Goal: Information Seeking & Learning: Compare options

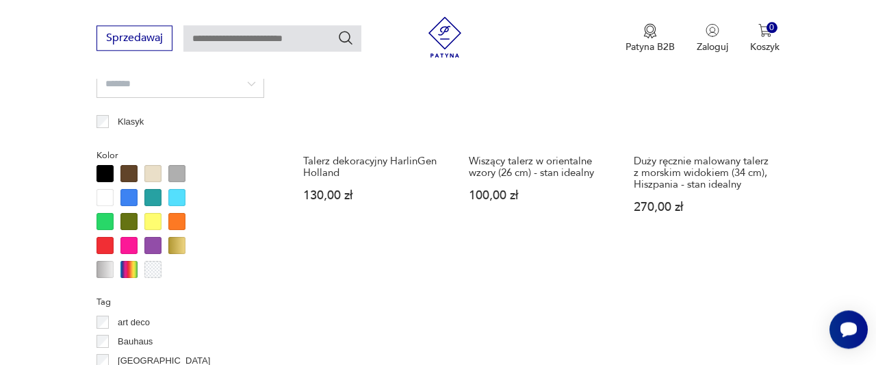
scroll to position [1158, 0]
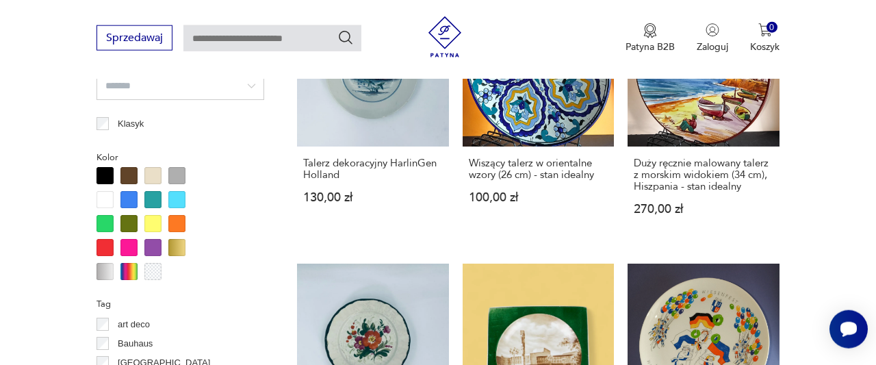
click at [108, 218] on div at bounding box center [104, 223] width 17 height 17
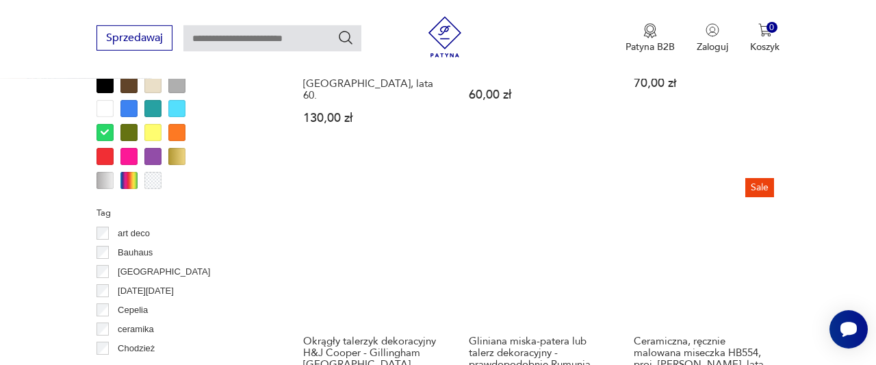
scroll to position [1216, 0]
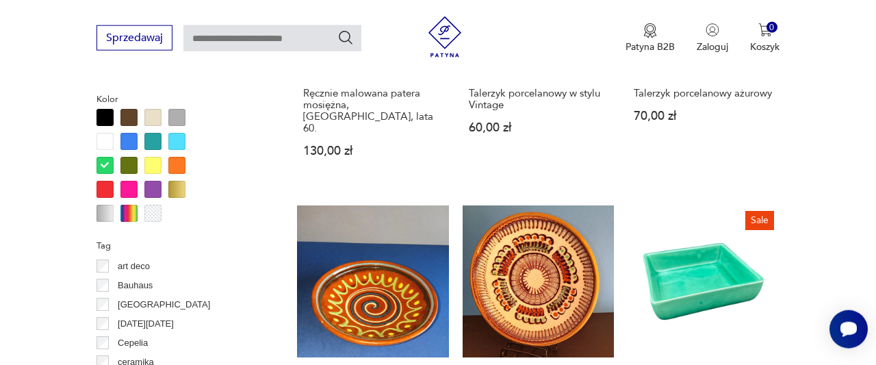
click at [153, 143] on div at bounding box center [152, 141] width 17 height 17
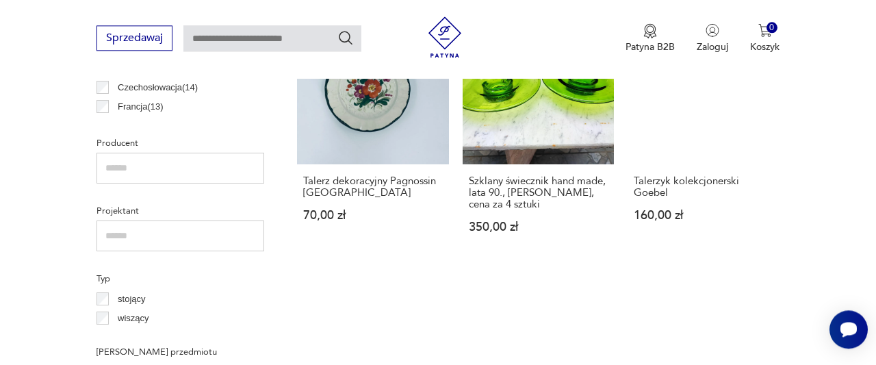
scroll to position [1074, 0]
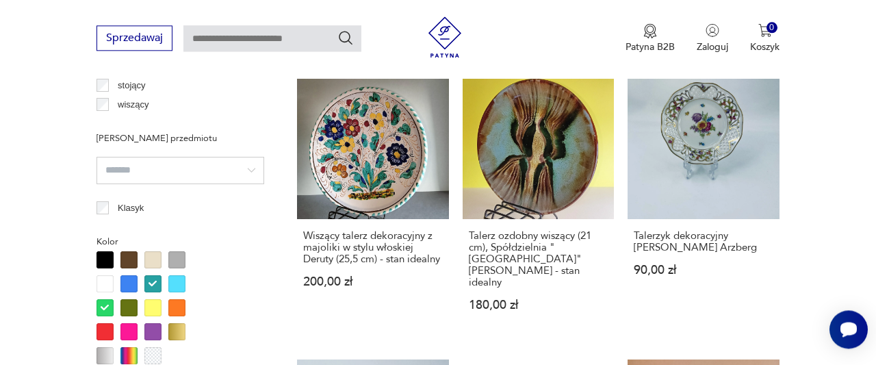
drag, startPoint x: 101, startPoint y: 301, endPoint x: 64, endPoint y: 272, distance: 46.8
click at [101, 301] on div at bounding box center [104, 307] width 17 height 17
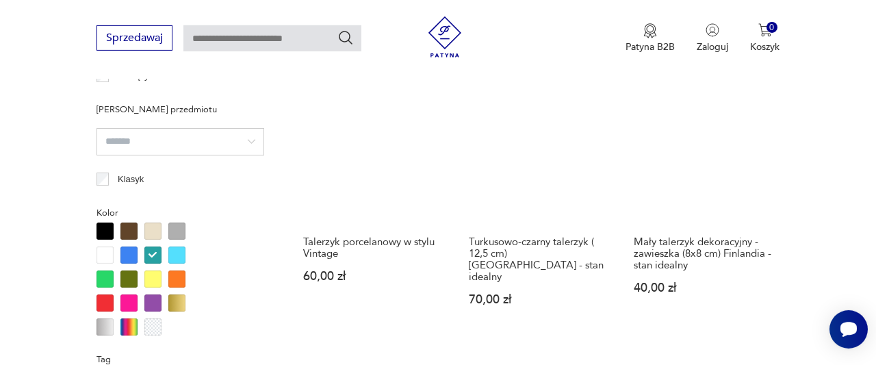
scroll to position [1074, 0]
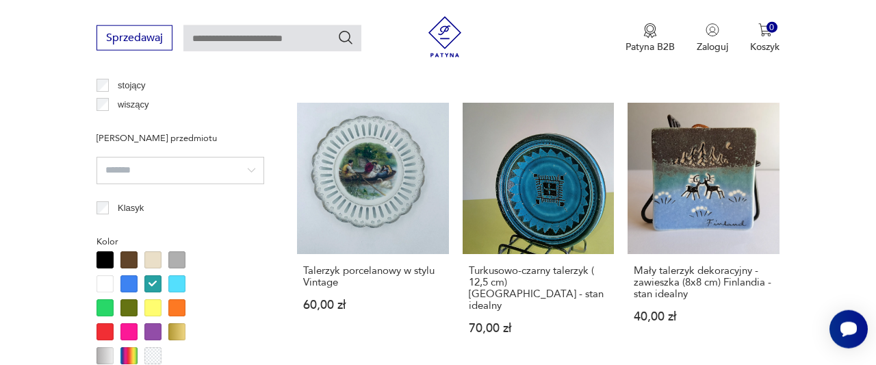
click at [173, 280] on div at bounding box center [176, 283] width 17 height 17
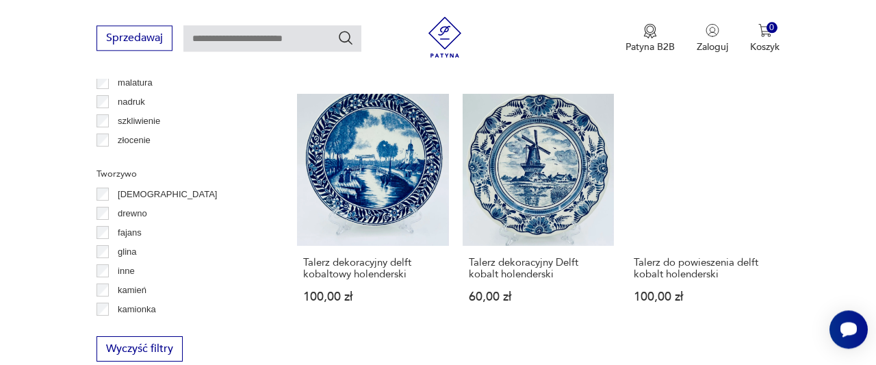
scroll to position [1927, 0]
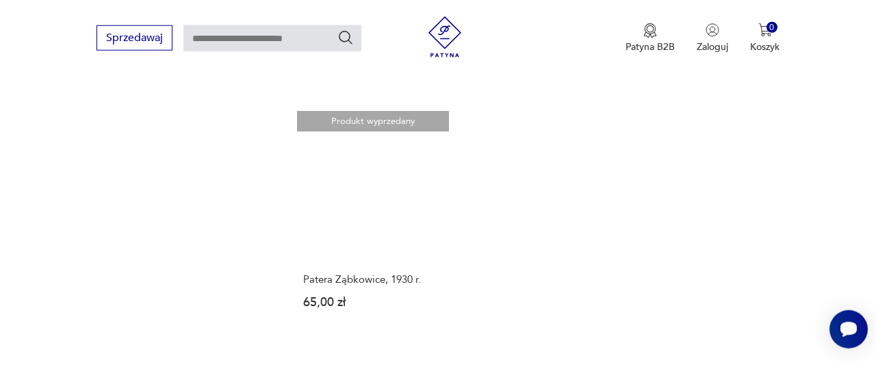
scroll to position [1927, 0]
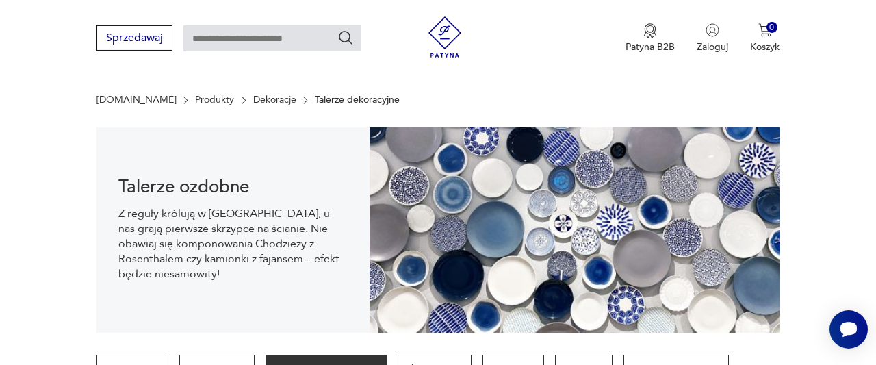
scroll to position [71, 0]
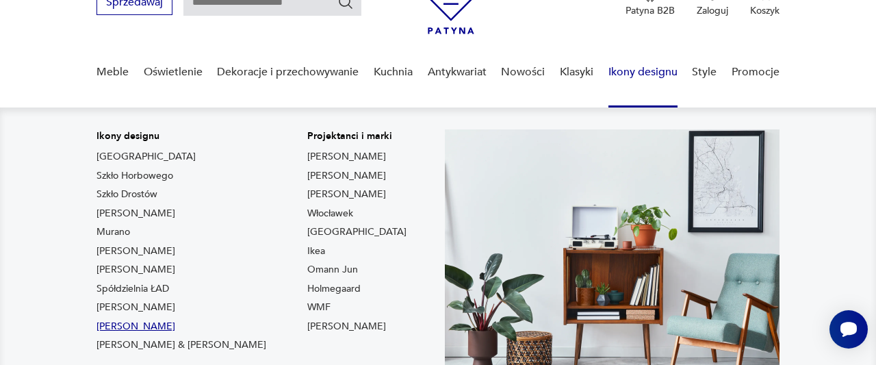
click at [125, 328] on link "[PERSON_NAME]" at bounding box center [135, 326] width 79 height 14
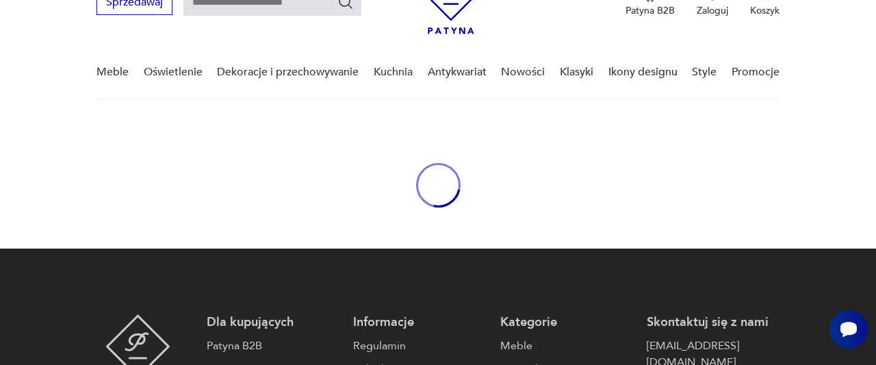
type input "*******"
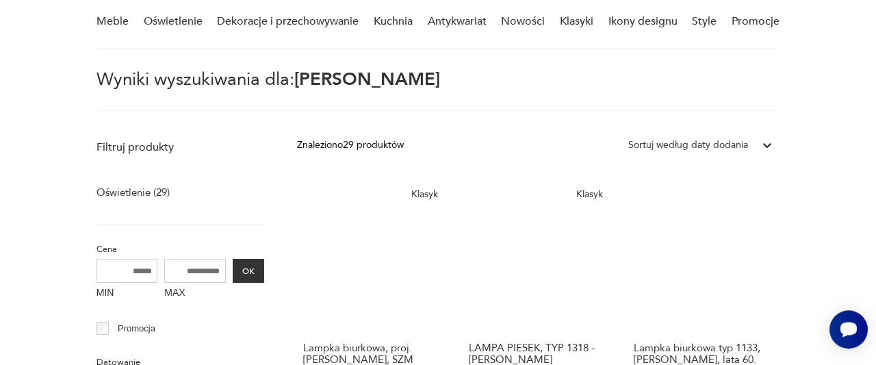
scroll to position [64, 0]
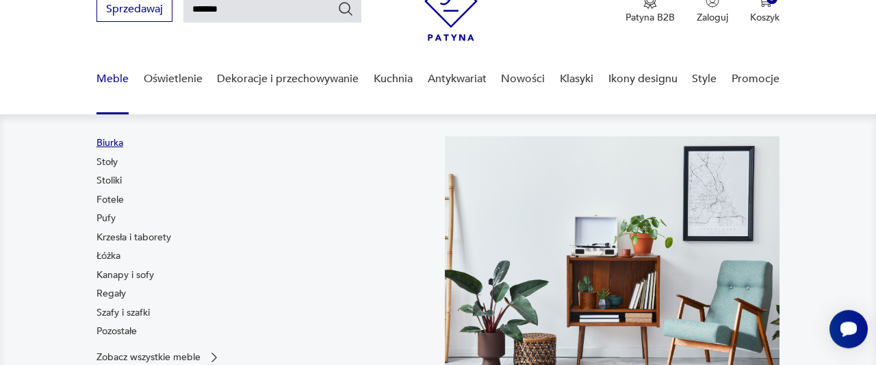
click at [116, 140] on link "Biurka" at bounding box center [109, 143] width 27 height 14
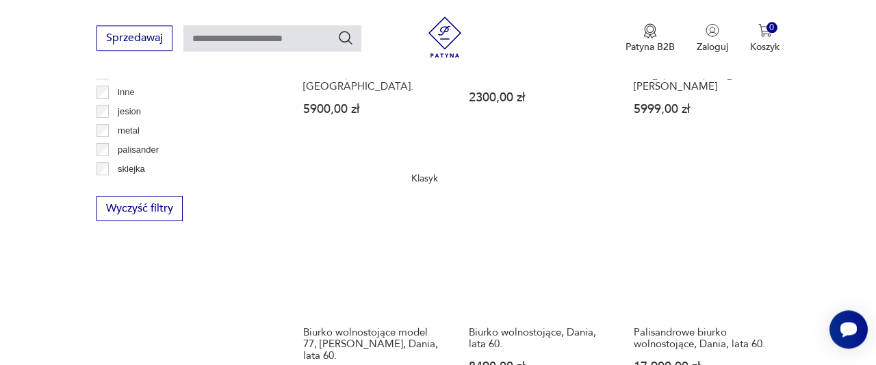
scroll to position [1446, 0]
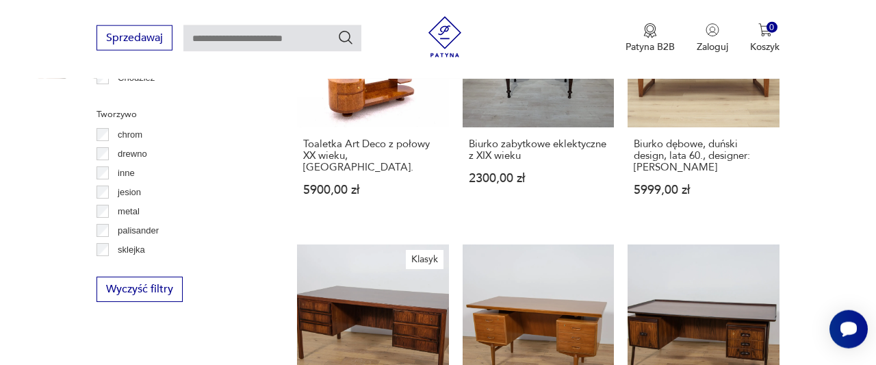
click at [39, 191] on section "Filtruj produkty Cena MIN MAX OK Promocja Datowanie OK Kraj pochodzenia Dania (…" at bounding box center [438, 10] width 876 height 1775
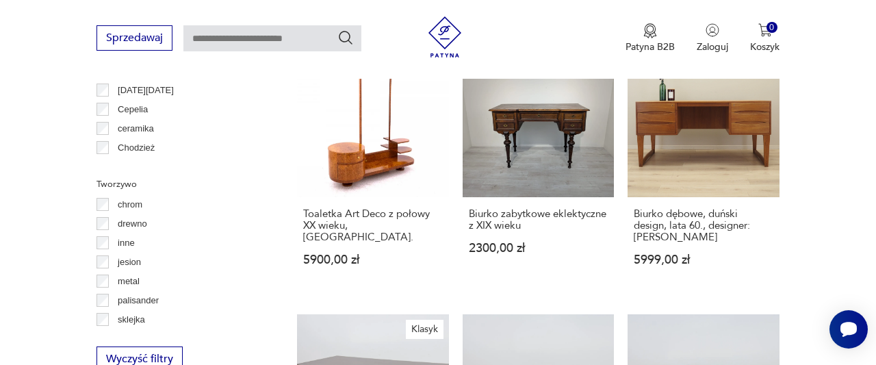
scroll to position [1375, 0]
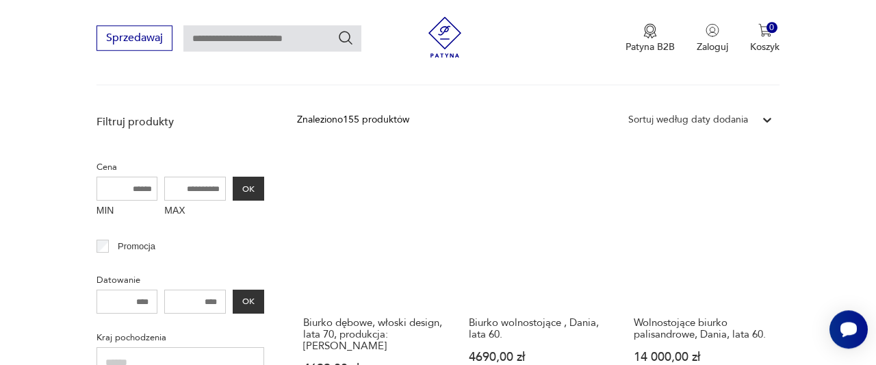
scroll to position [434, 0]
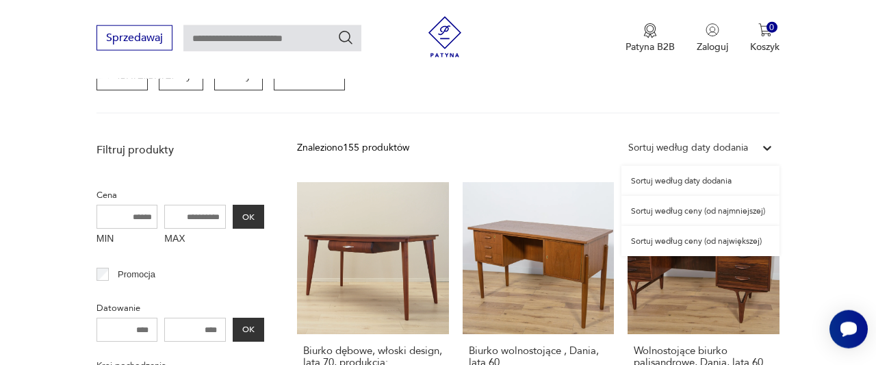
click at [767, 142] on icon at bounding box center [767, 148] width 14 height 14
click at [734, 244] on div "Sortuj według ceny (od największej)" at bounding box center [700, 241] width 158 height 30
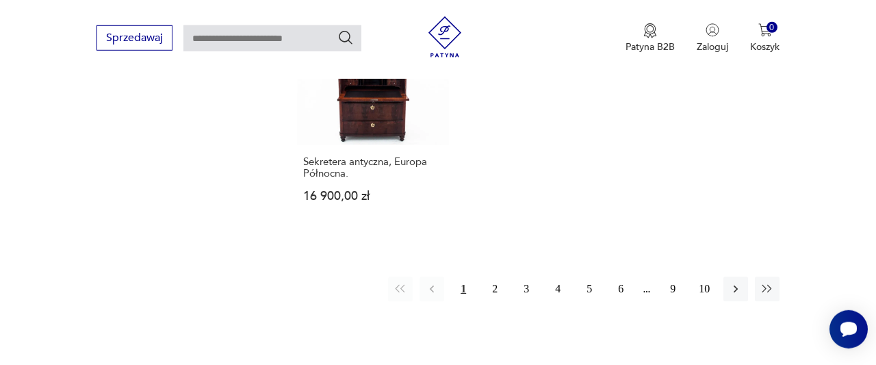
scroll to position [2070, 0]
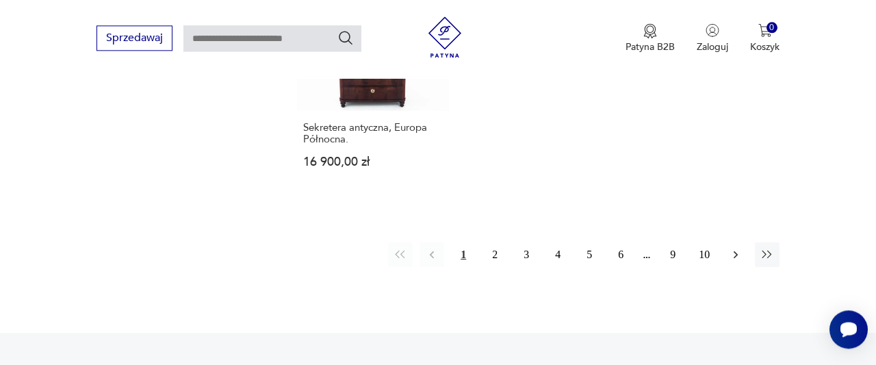
click at [737, 250] on icon "button" at bounding box center [735, 254] width 4 height 8
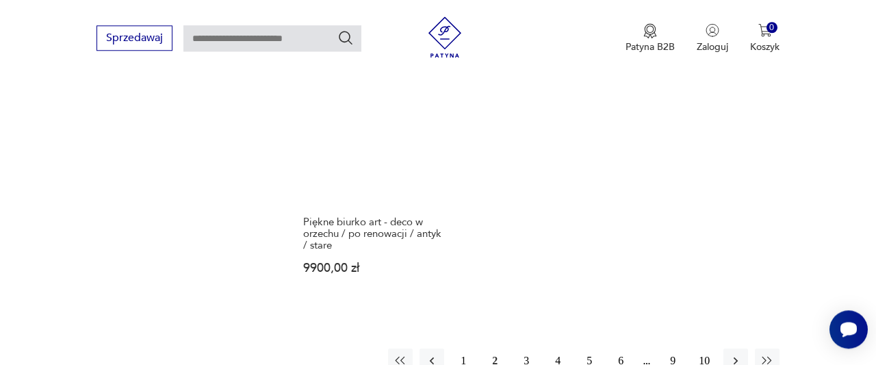
scroll to position [1999, 0]
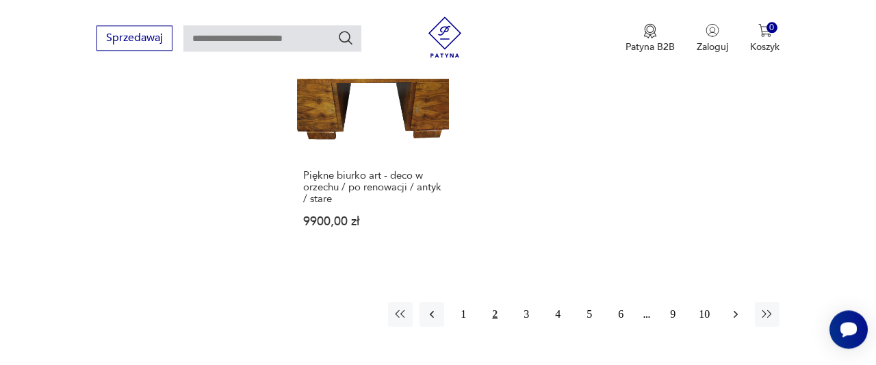
click at [737, 307] on icon "button" at bounding box center [735, 314] width 14 height 14
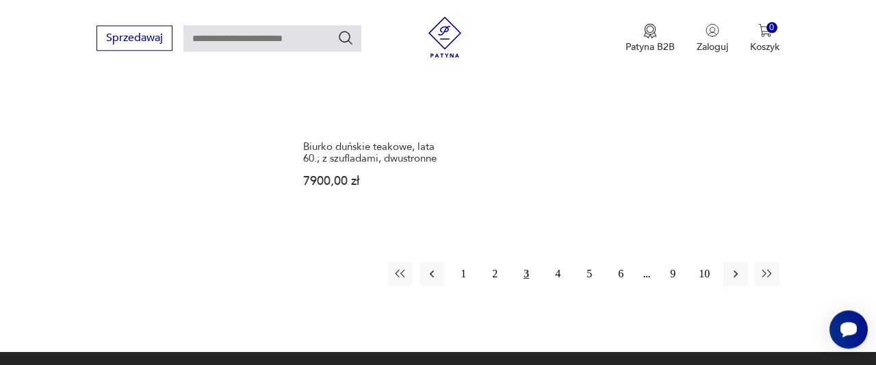
scroll to position [2141, 0]
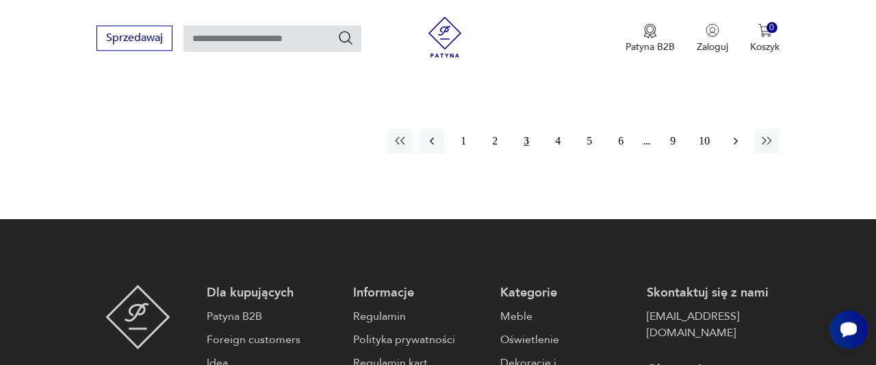
click at [737, 134] on icon "button" at bounding box center [735, 141] width 14 height 14
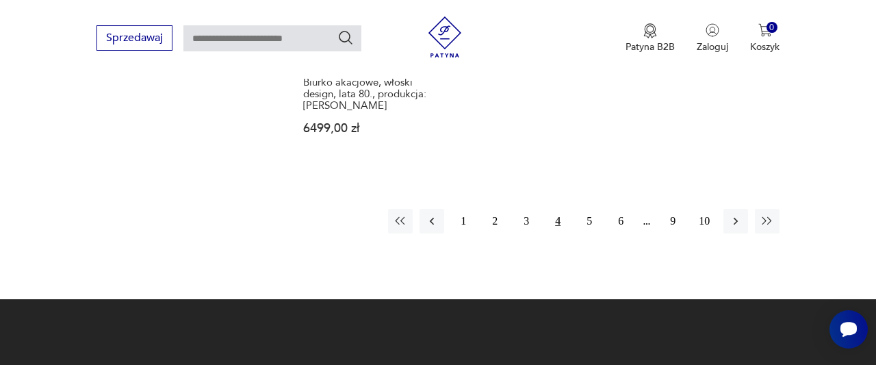
scroll to position [2070, 0]
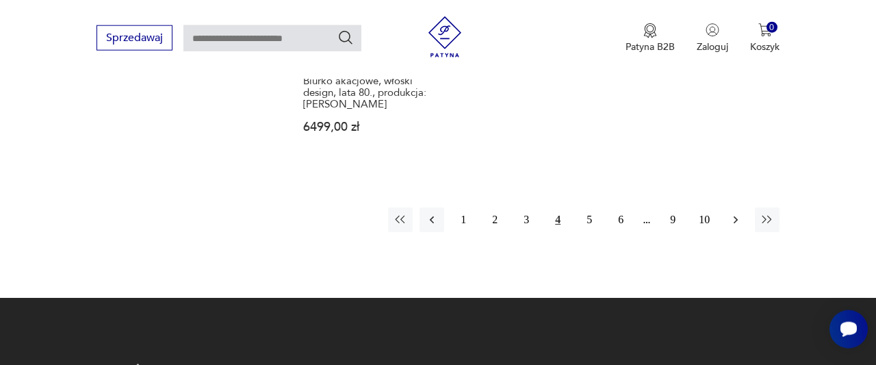
click at [737, 213] on icon "button" at bounding box center [735, 220] width 14 height 14
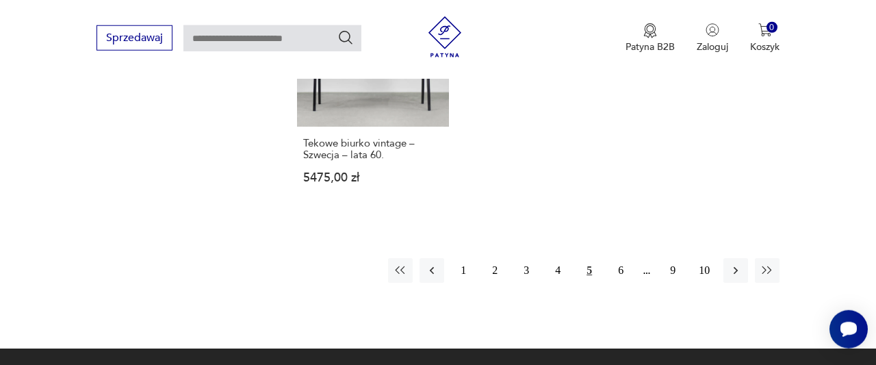
scroll to position [1999, 0]
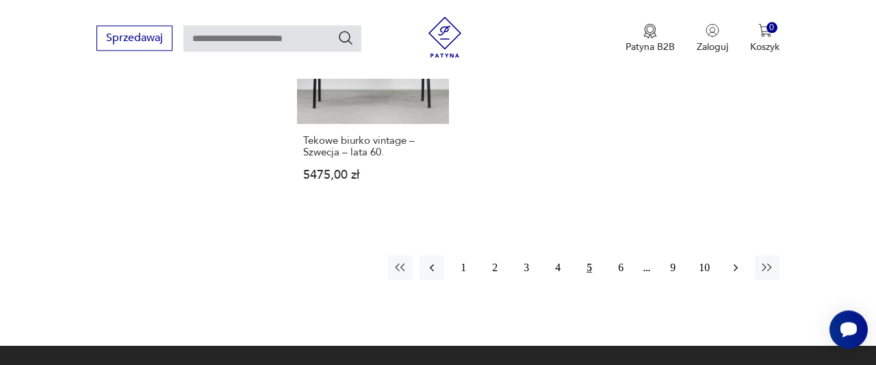
click at [728, 261] on icon "button" at bounding box center [735, 268] width 14 height 14
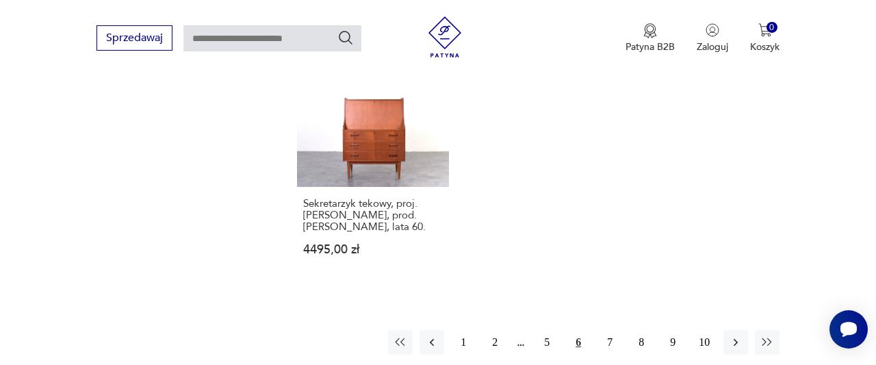
scroll to position [1999, 0]
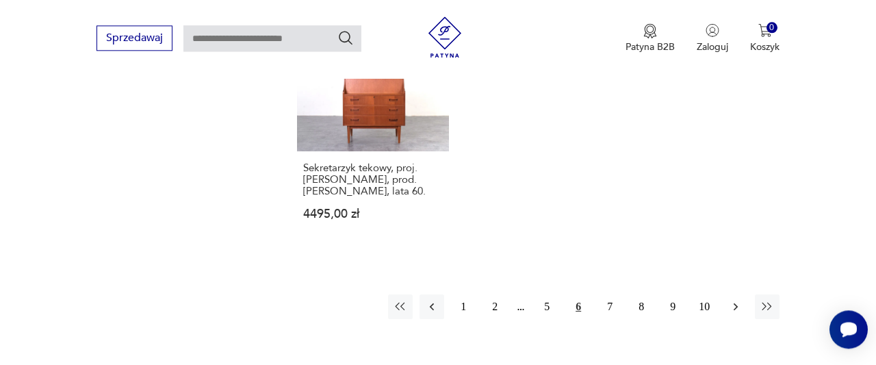
click at [739, 300] on icon "button" at bounding box center [735, 307] width 14 height 14
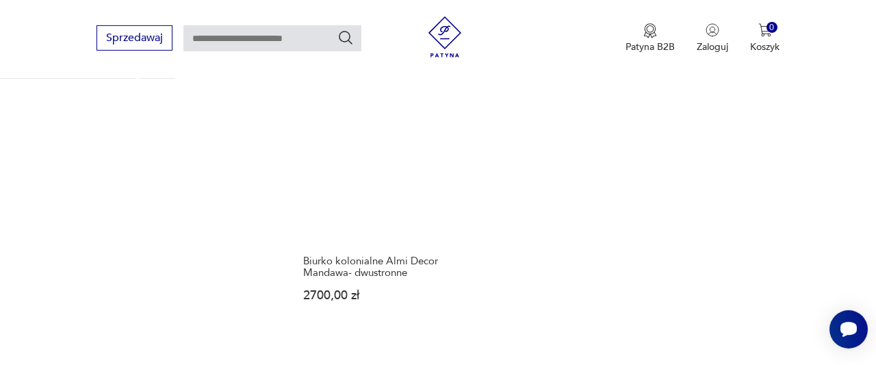
scroll to position [1927, 0]
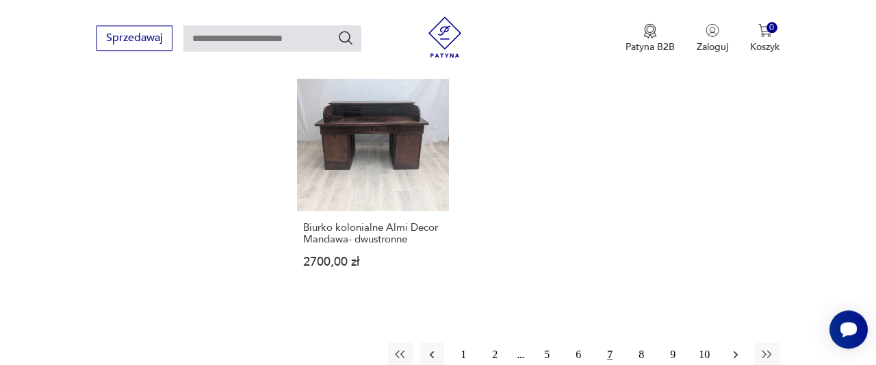
click at [736, 350] on icon "button" at bounding box center [735, 354] width 4 height 8
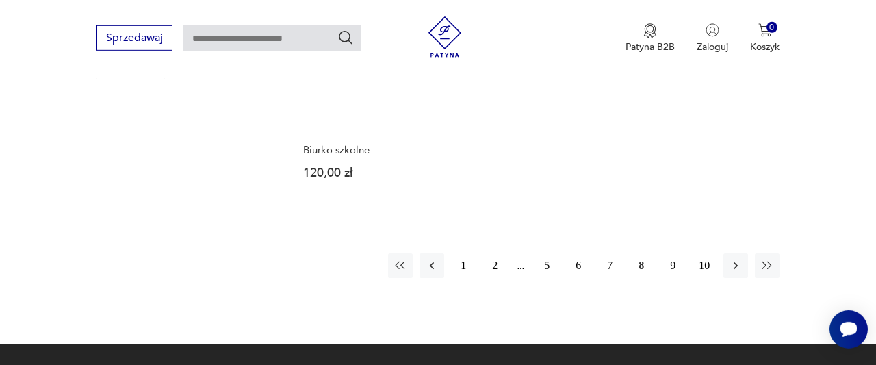
scroll to position [1999, 0]
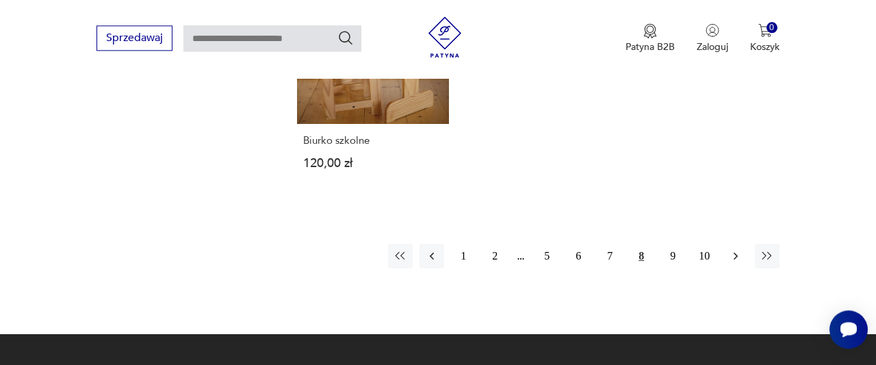
click at [737, 249] on icon "button" at bounding box center [735, 256] width 14 height 14
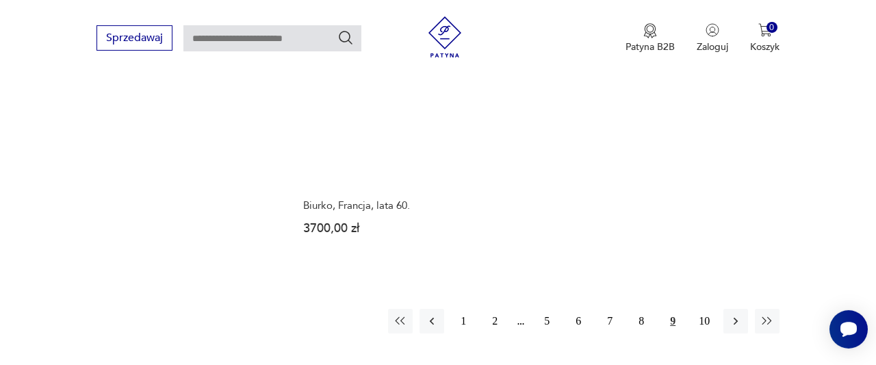
scroll to position [1999, 0]
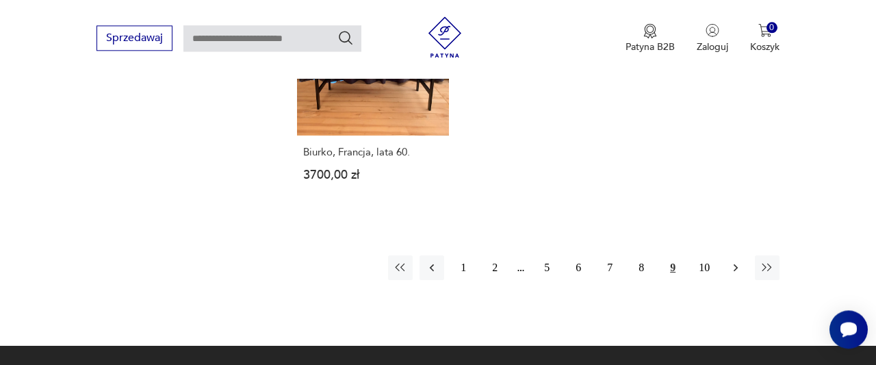
click at [734, 261] on icon "button" at bounding box center [735, 268] width 14 height 14
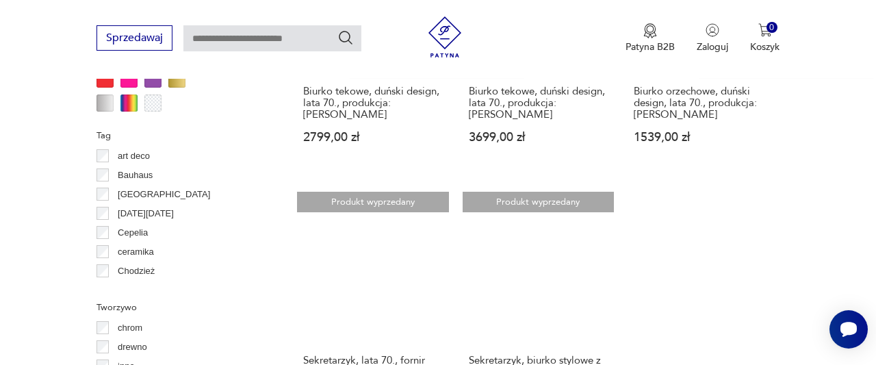
scroll to position [1216, 0]
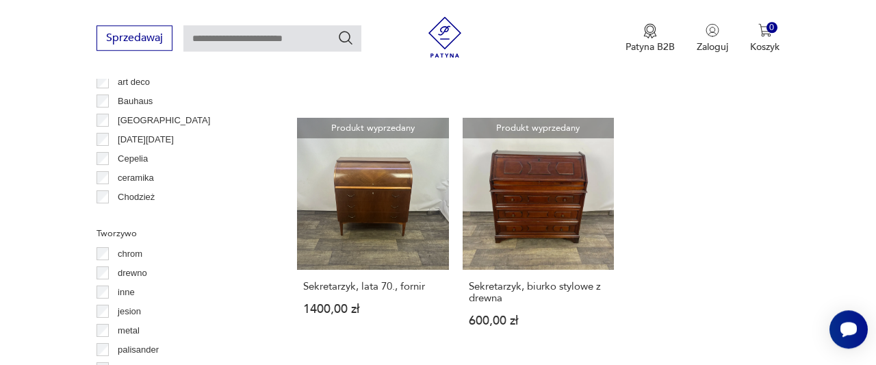
scroll to position [1430, 0]
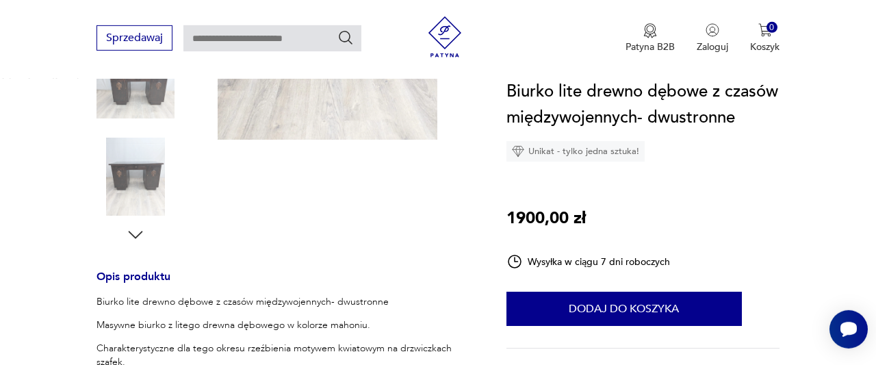
scroll to position [356, 0]
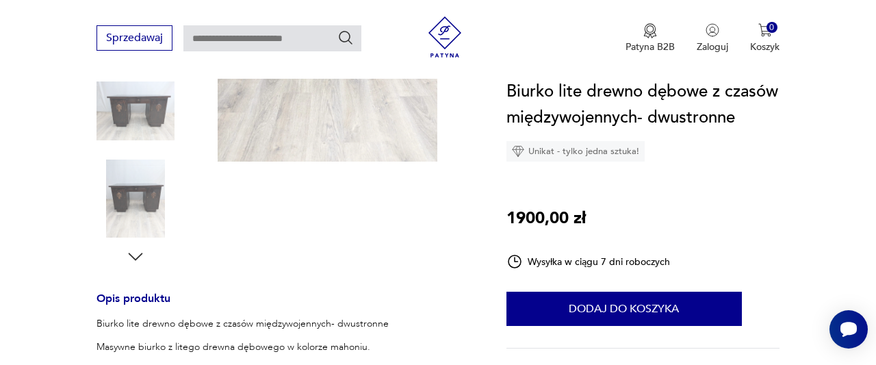
click at [137, 250] on icon "button" at bounding box center [135, 256] width 21 height 21
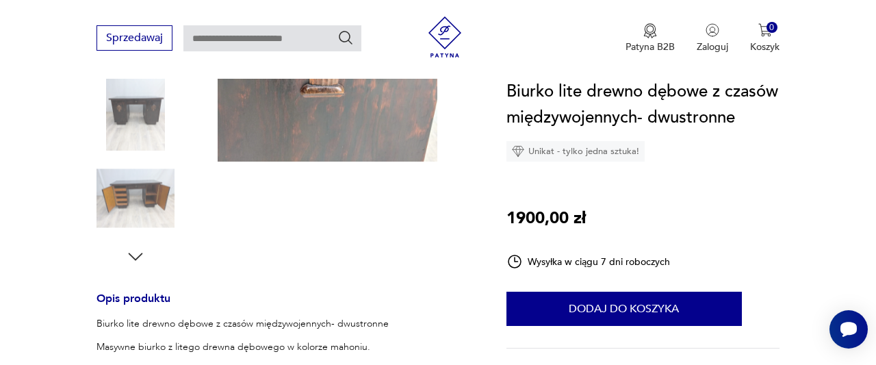
click at [135, 194] on img at bounding box center [135, 198] width 78 height 78
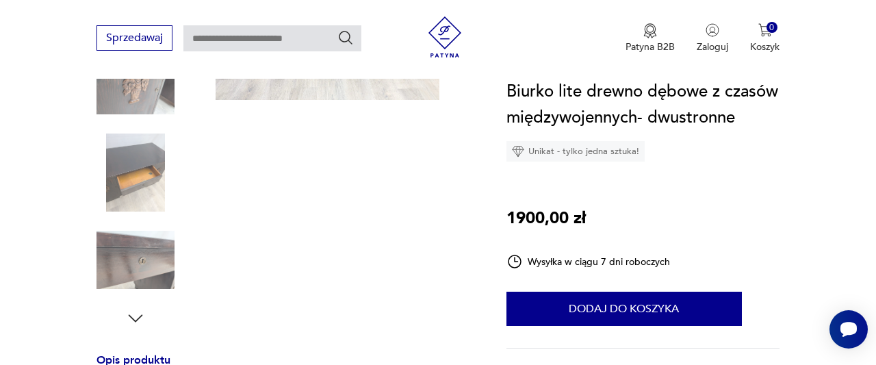
scroll to position [81, 0]
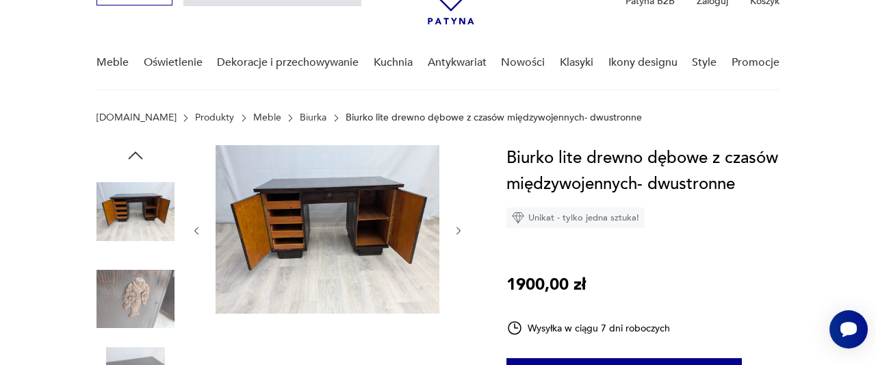
click at [130, 298] on img at bounding box center [135, 299] width 78 height 78
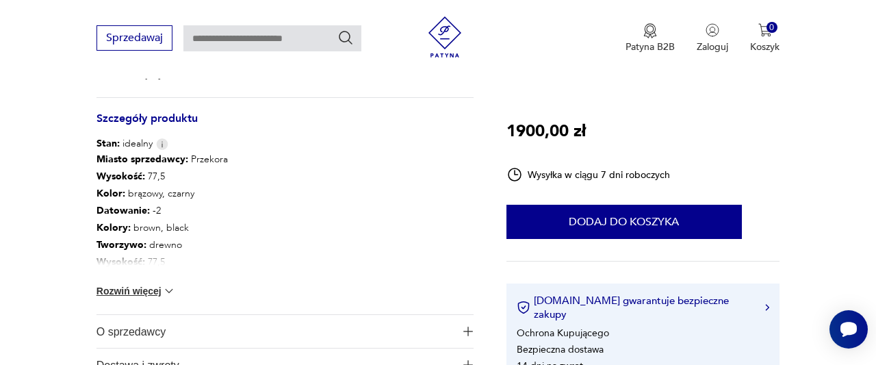
scroll to position [436, 0]
